Goal: Check status

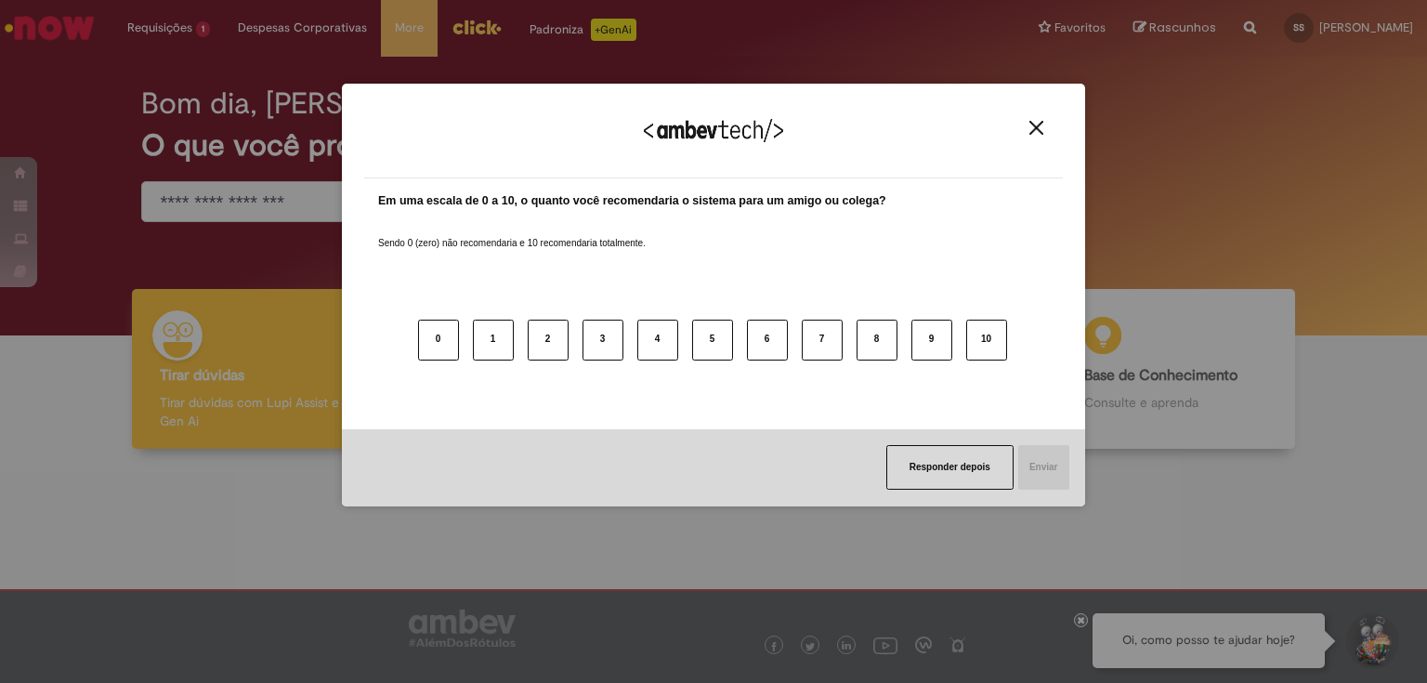
click at [1033, 125] on img "Close" at bounding box center [1037, 128] width 14 height 14
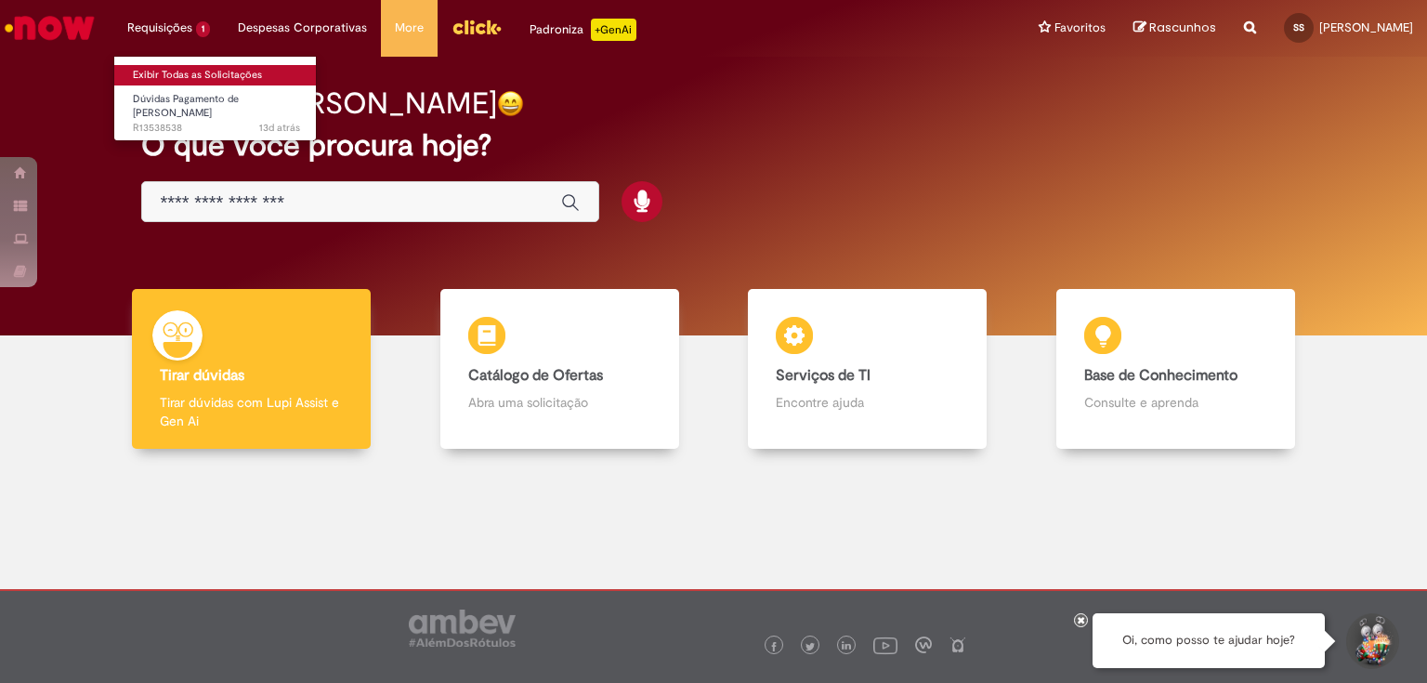
click at [175, 74] on link "Exibir Todas as Solicitações" at bounding box center [216, 75] width 204 height 20
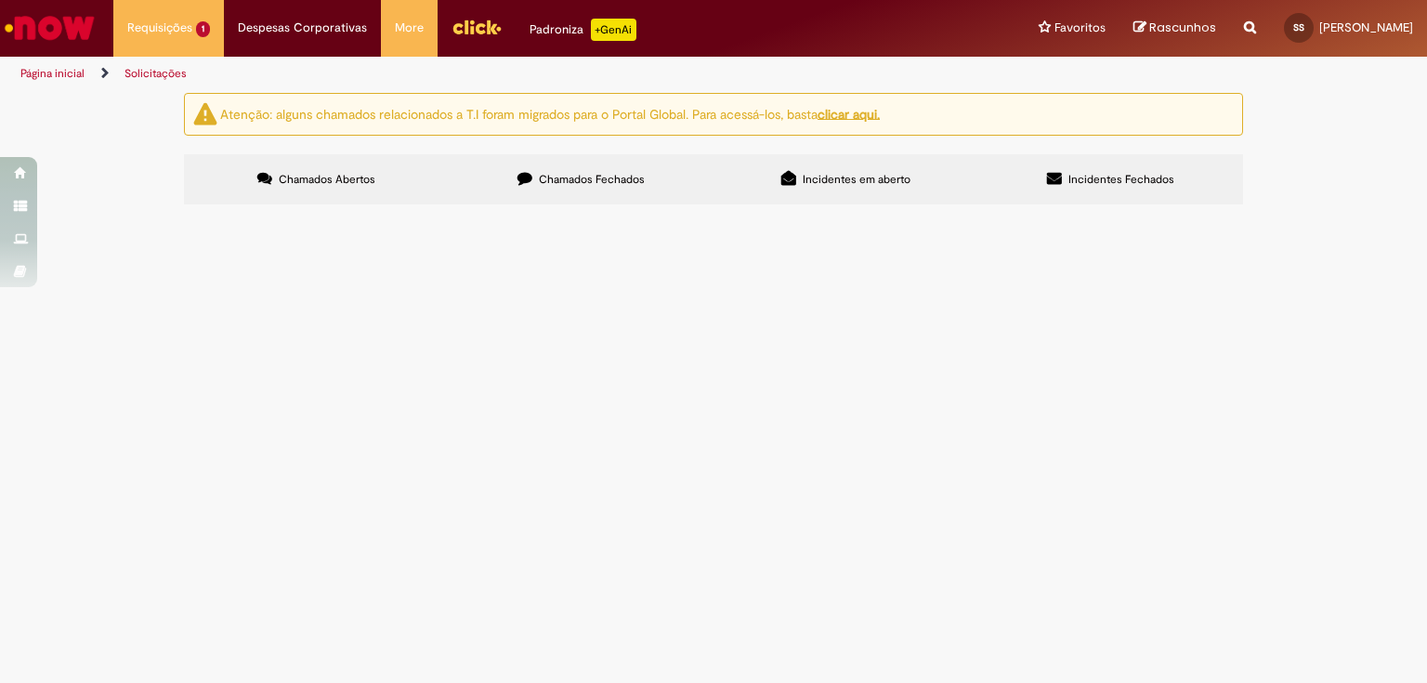
click at [0, 0] on img at bounding box center [0, 0] width 0 height 0
click at [0, 0] on span "Pendente Usuário" at bounding box center [0, 0] width 0 height 0
click at [0, 0] on span "[PERSON_NAME] dia ! tudo bem ?, estou com Funcionário Rosângela Nunes dos santo…" at bounding box center [0, 0] width 0 height 0
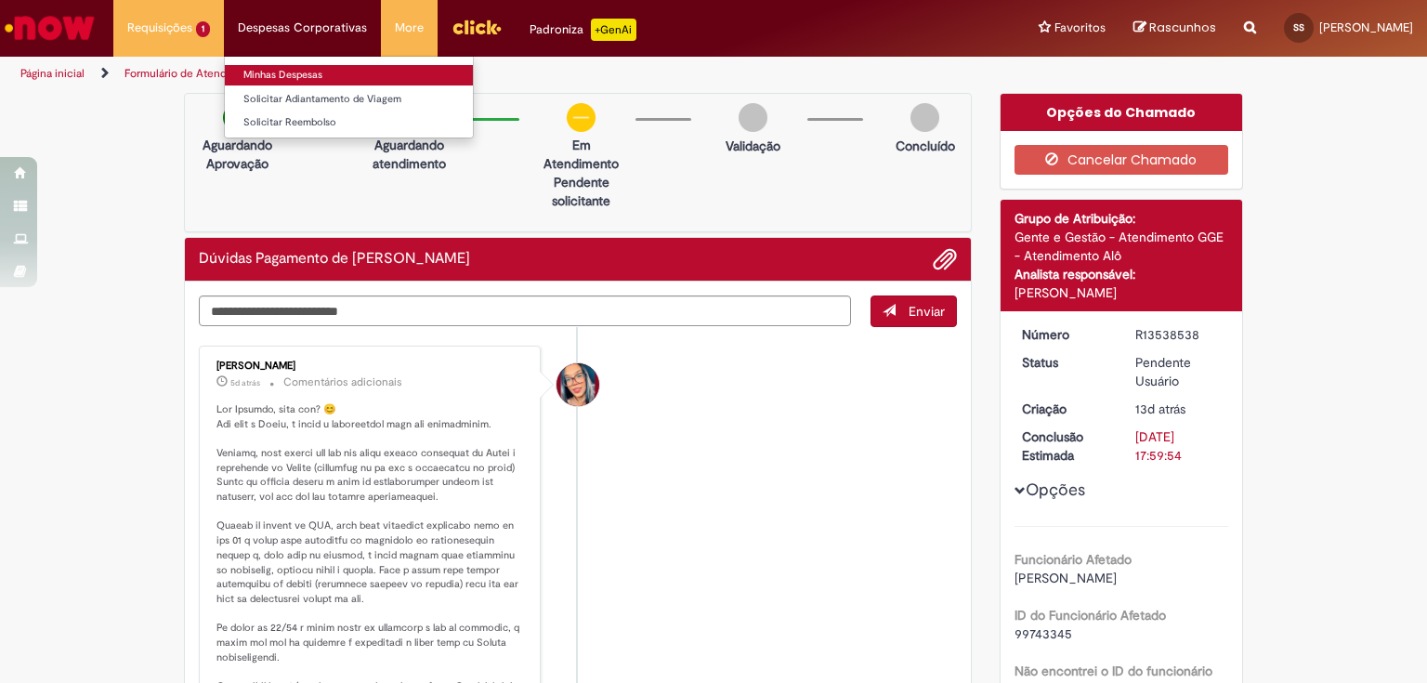
click at [285, 75] on link "Minhas Despesas" at bounding box center [349, 75] width 248 height 20
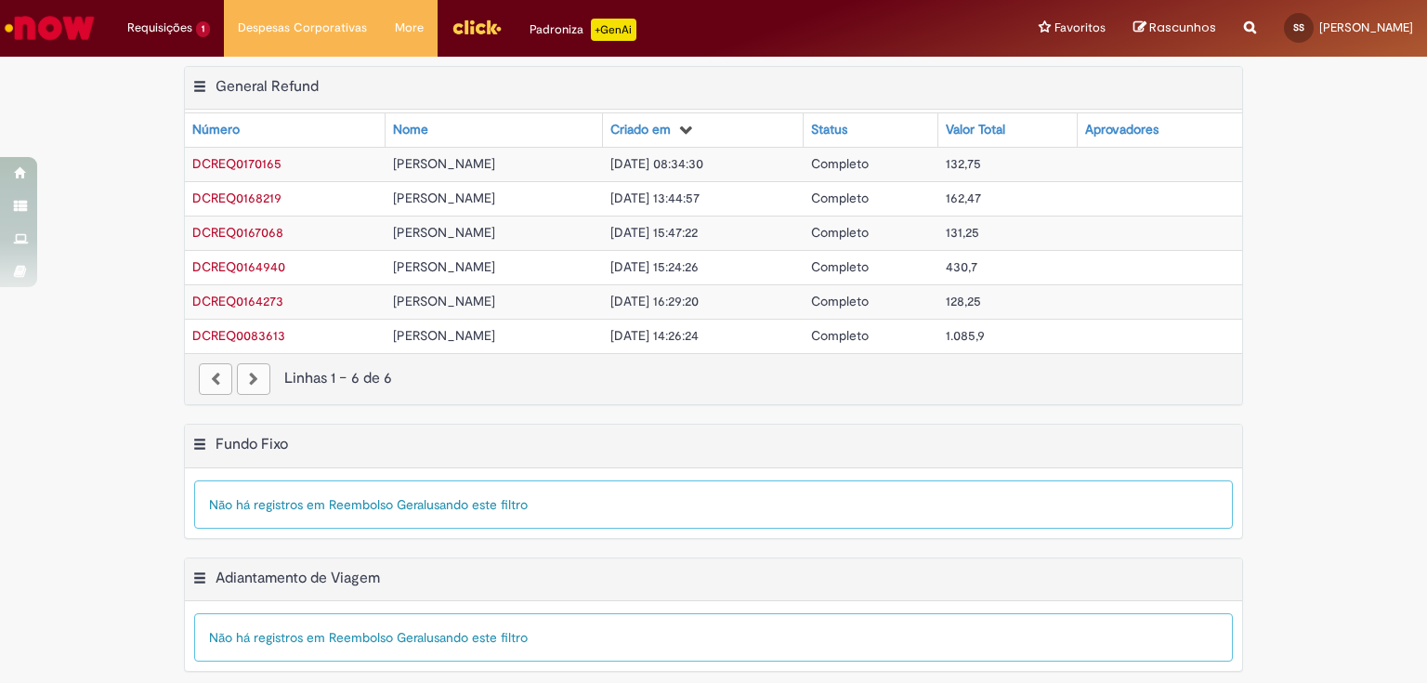
click at [230, 156] on span "DCREQ0170165" at bounding box center [236, 163] width 89 height 17
